Goal: Information Seeking & Learning: Learn about a topic

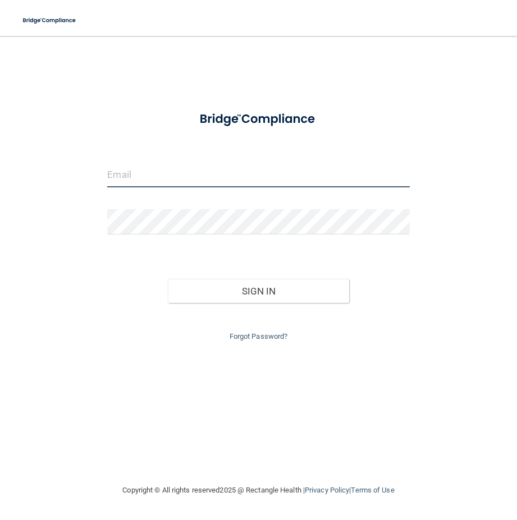
click at [159, 176] on input "email" at bounding box center [258, 174] width 302 height 25
type input "[EMAIL_ADDRESS][DOMAIN_NAME]"
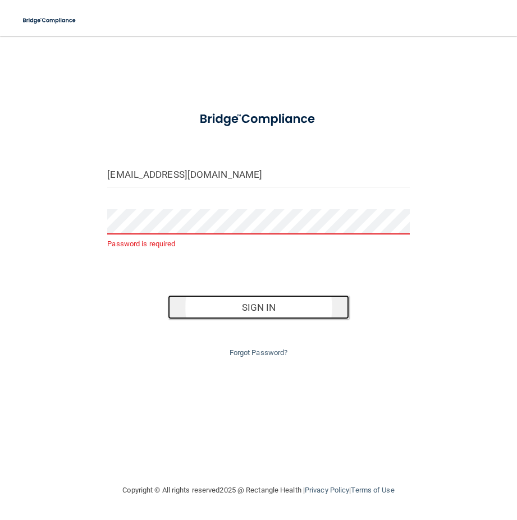
click at [233, 312] on button "Sign In" at bounding box center [258, 307] width 181 height 25
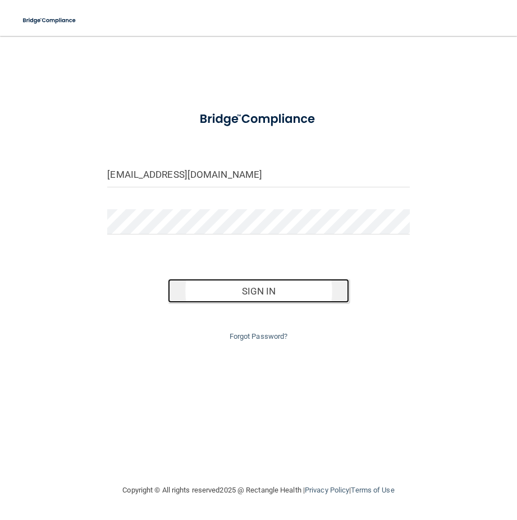
click at [263, 297] on button "Sign In" at bounding box center [258, 291] width 181 height 25
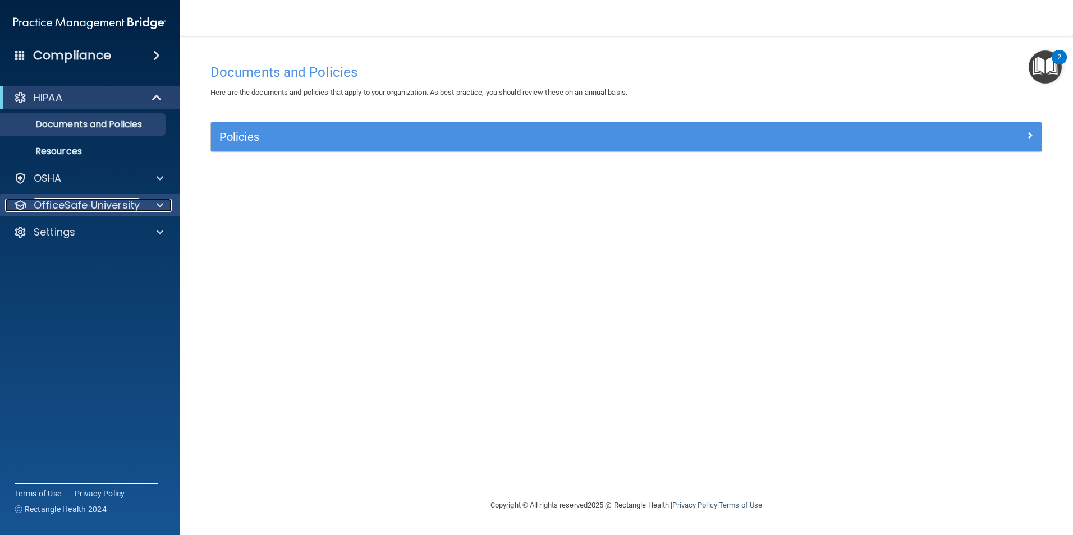
click at [160, 206] on span at bounding box center [160, 205] width 7 height 13
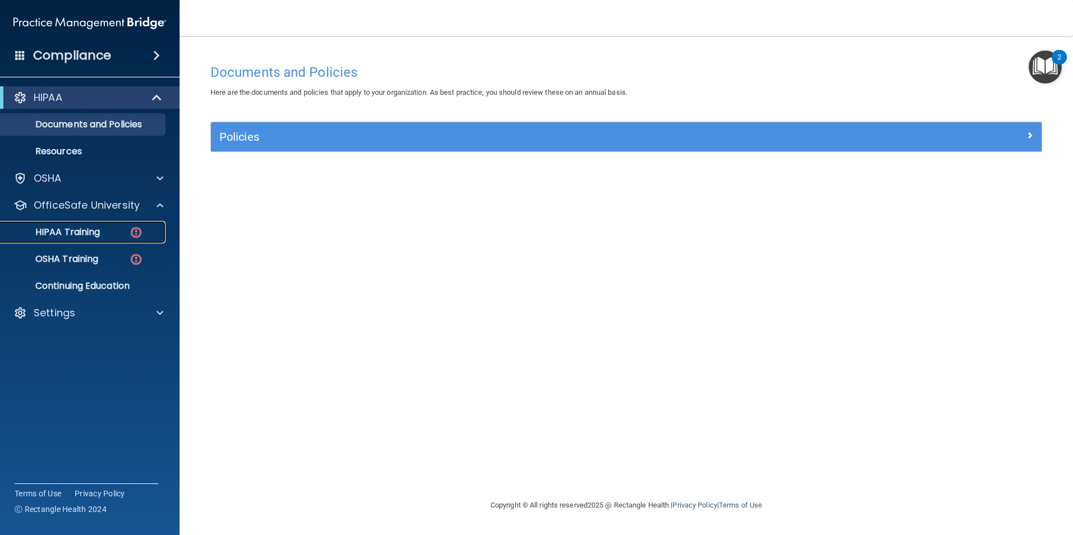
click at [110, 232] on div "HIPAA Training" at bounding box center [83, 232] width 153 height 11
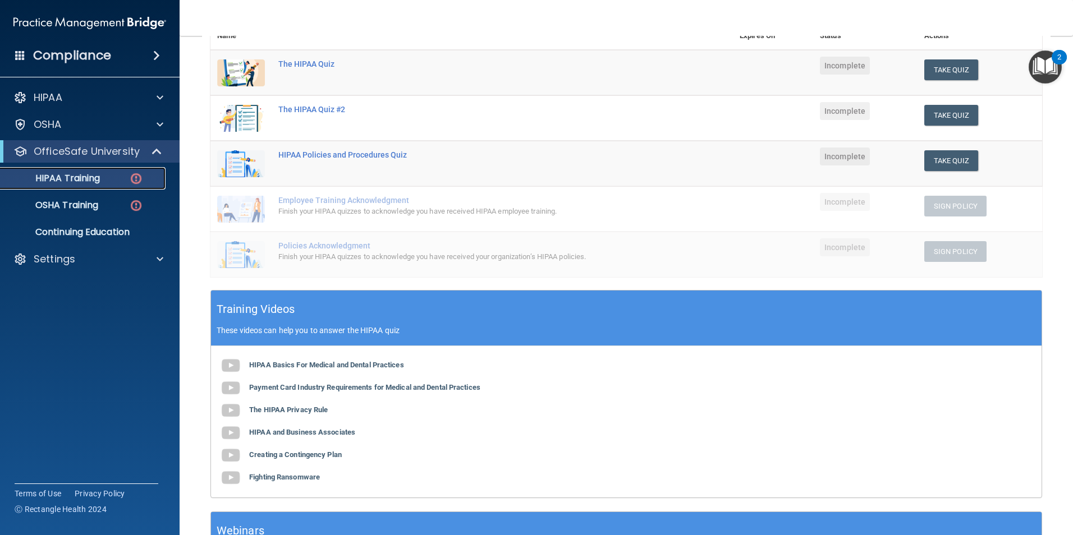
scroll to position [139, 0]
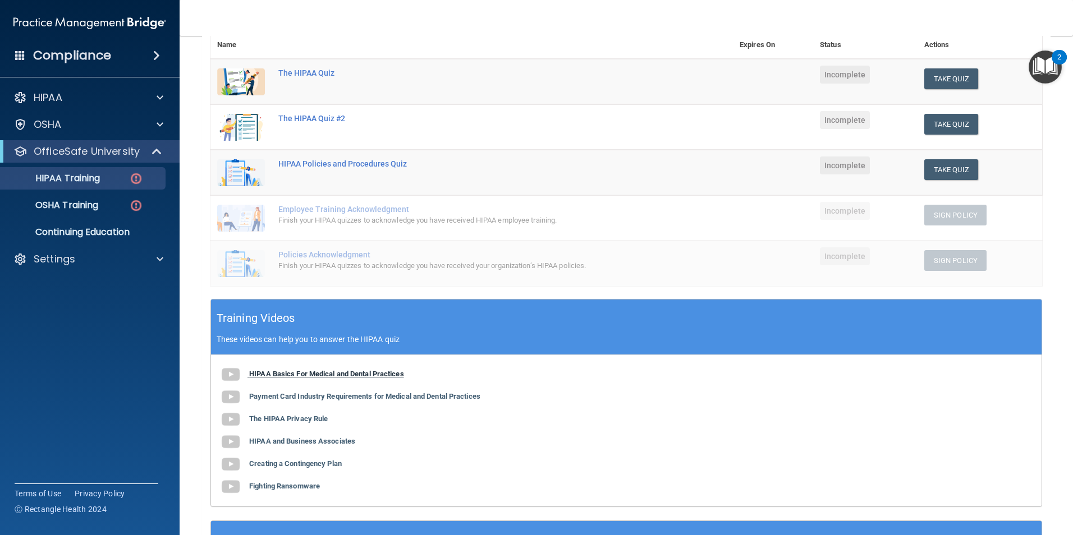
click at [237, 375] on img at bounding box center [230, 375] width 22 height 22
